Goal: Task Accomplishment & Management: Complete application form

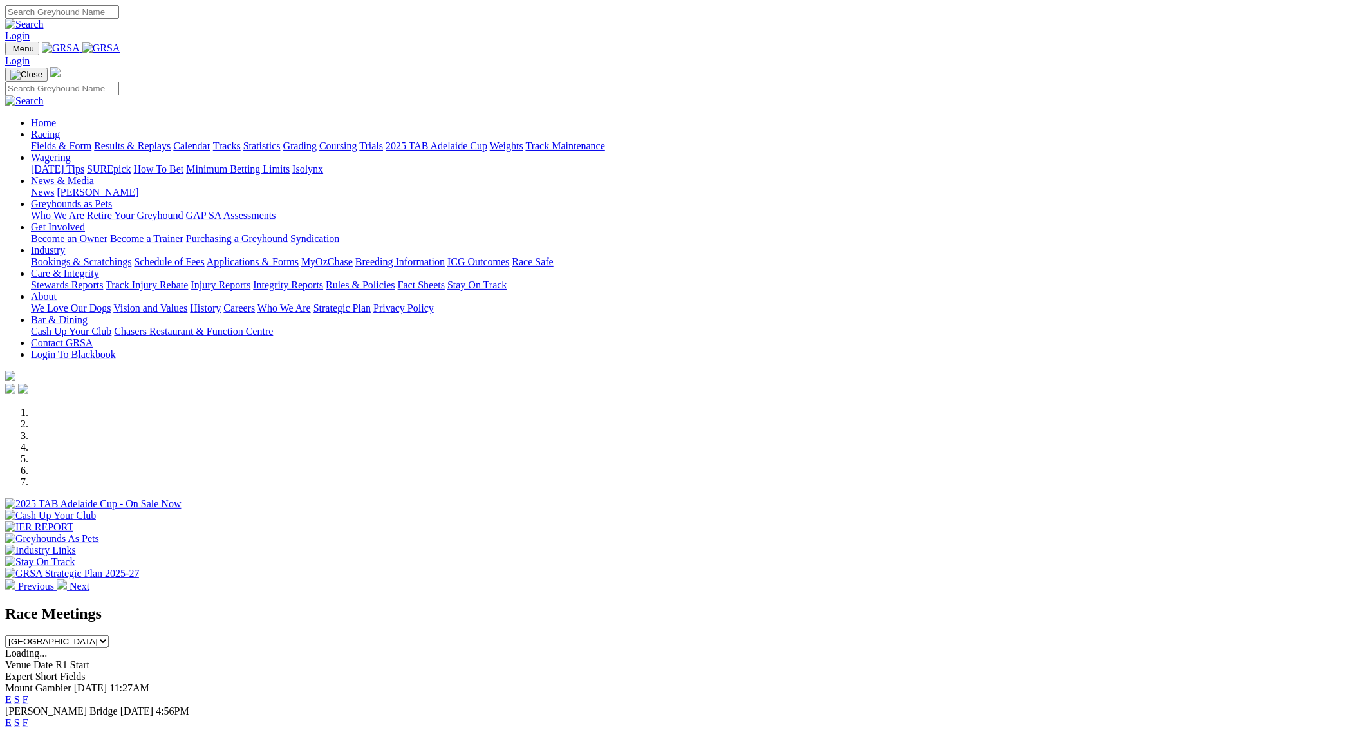
click at [28, 694] on link "F" at bounding box center [26, 699] width 6 height 11
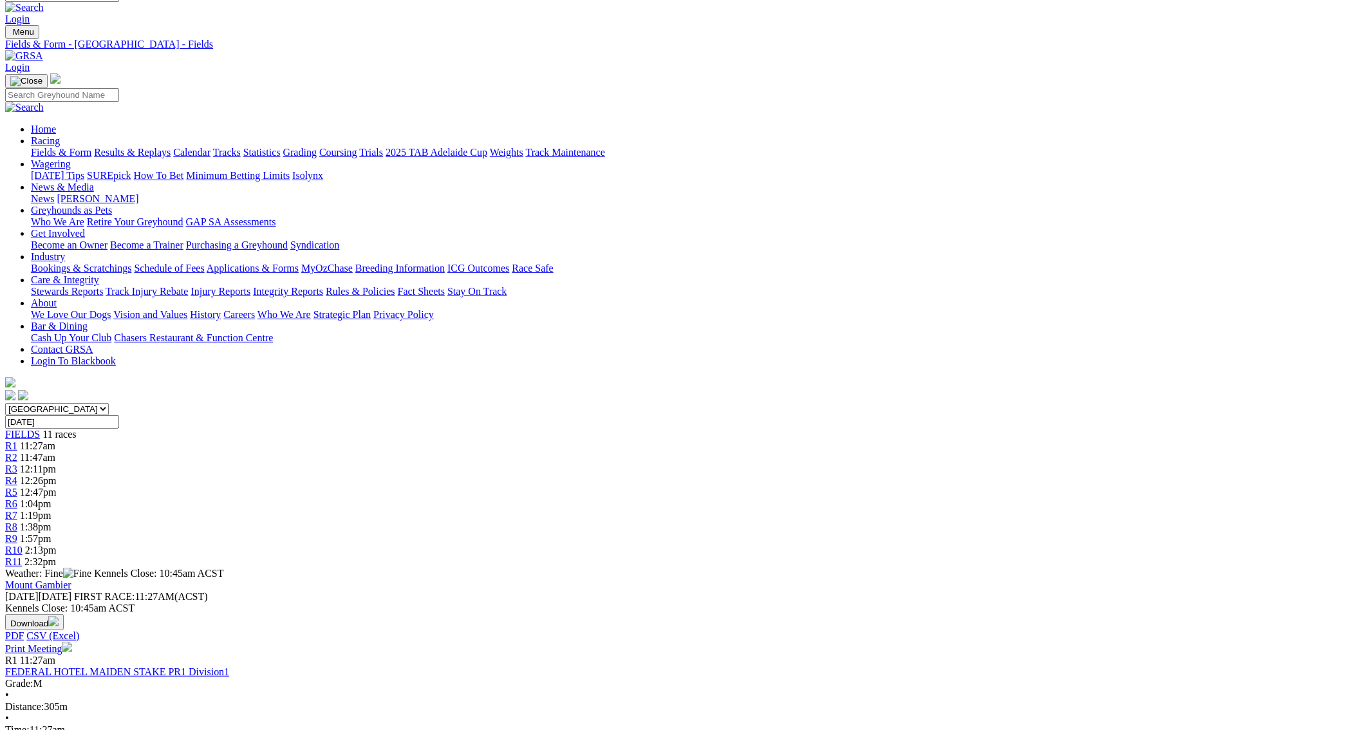
scroll to position [8, 0]
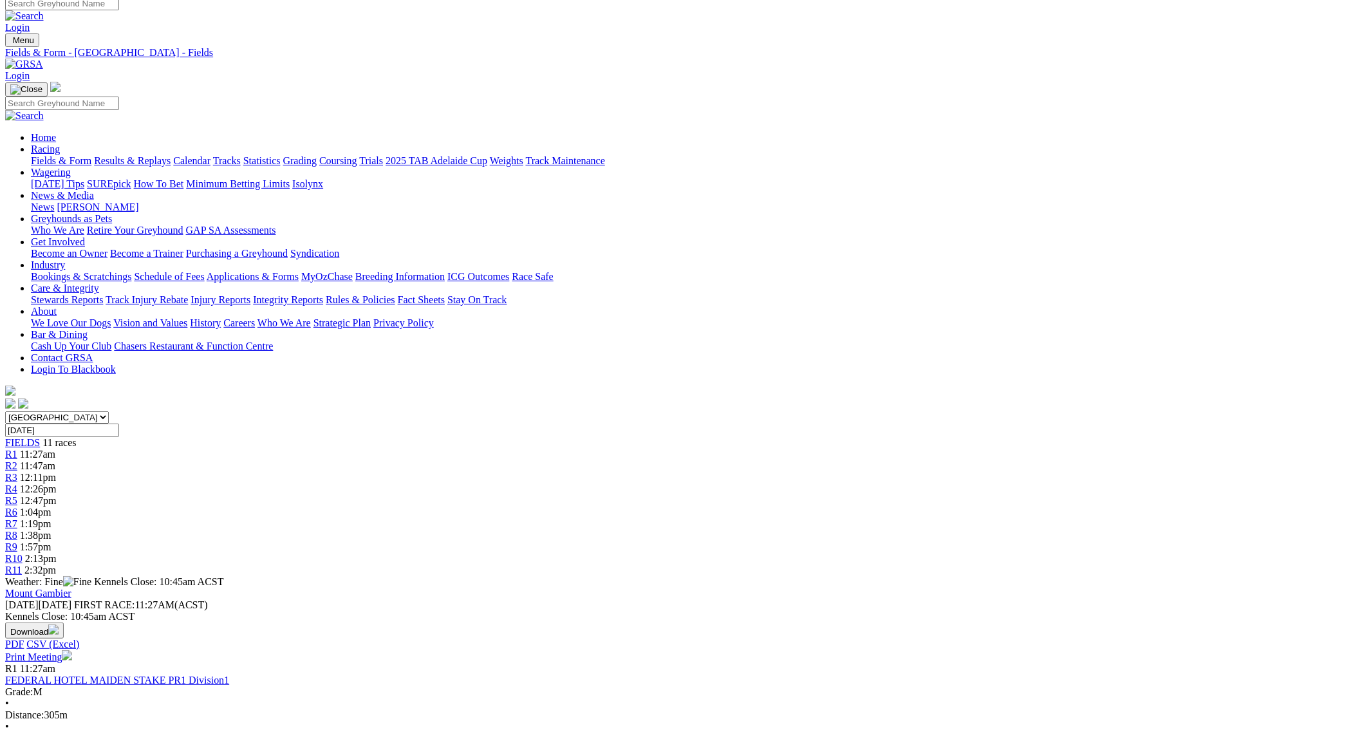
click at [72, 651] on link "Print Meeting" at bounding box center [38, 656] width 67 height 11
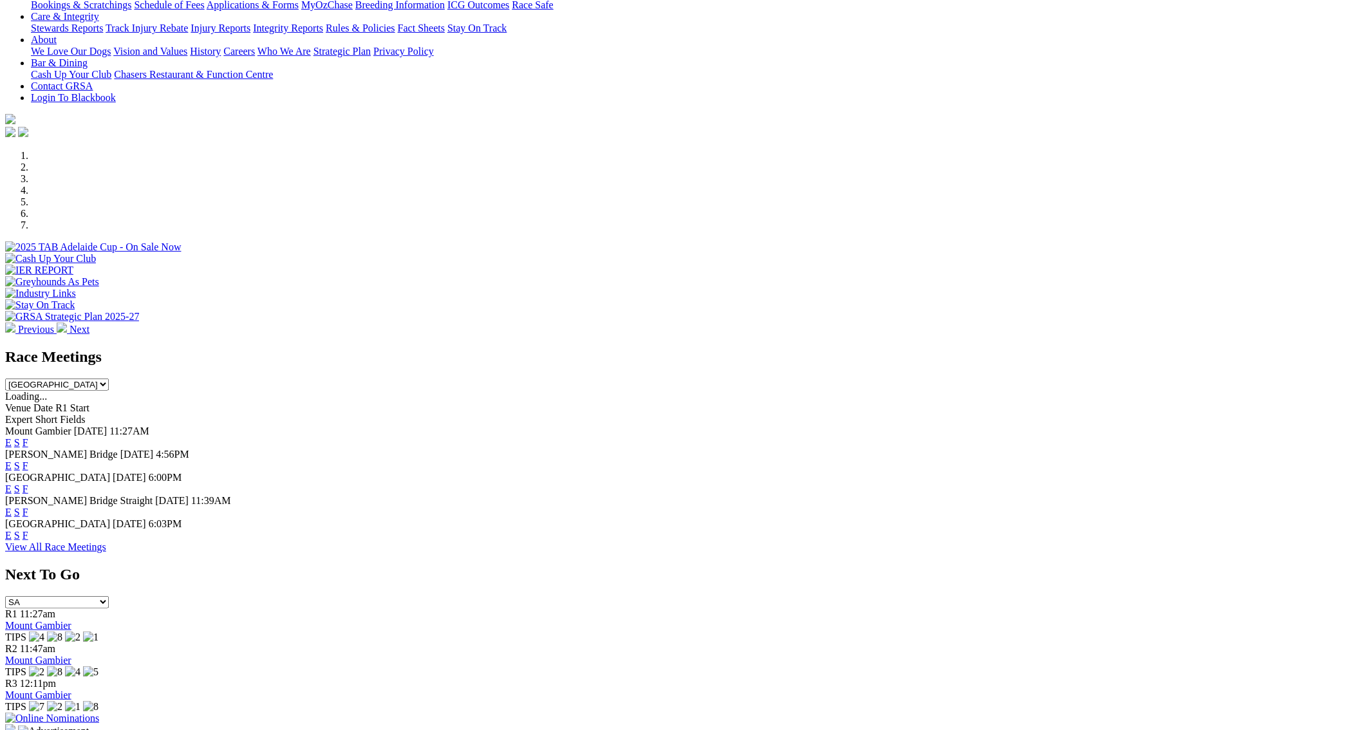
scroll to position [317, 0]
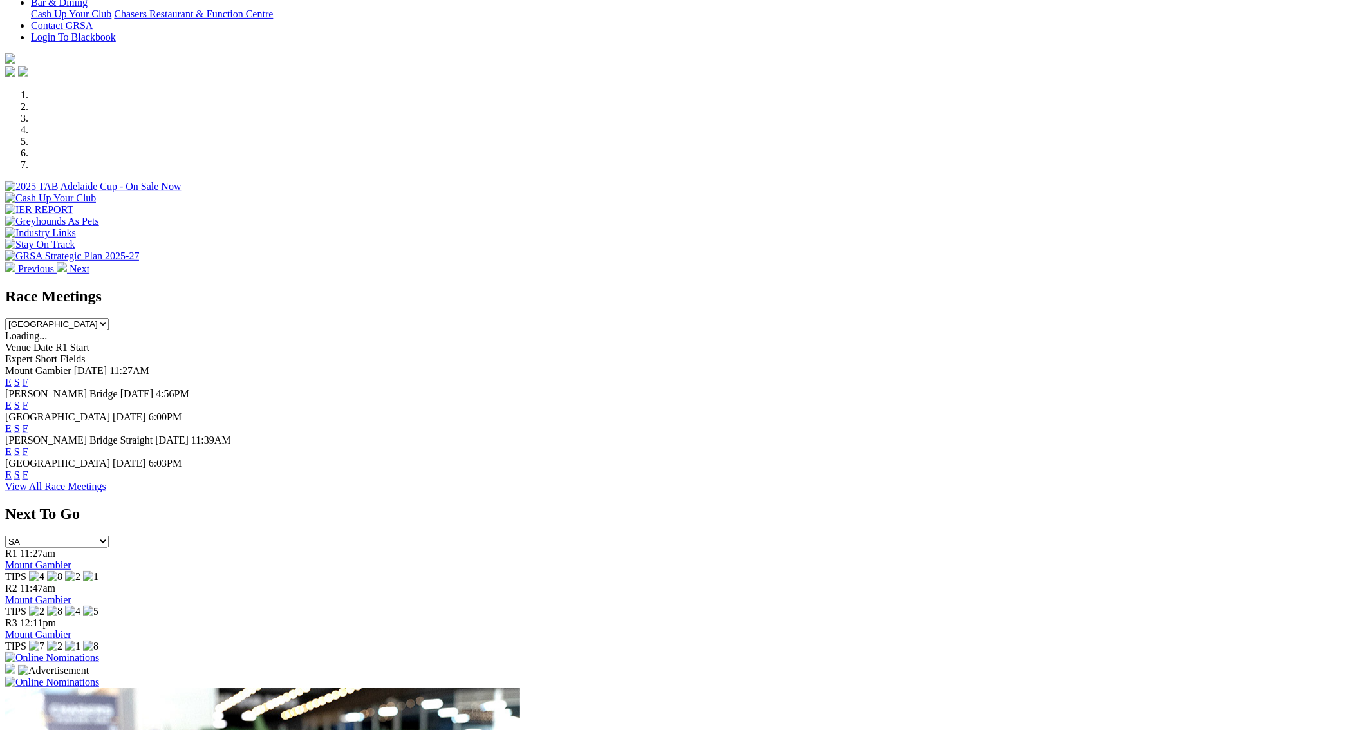
click at [99, 652] on img at bounding box center [52, 658] width 94 height 12
